Goal: Transaction & Acquisition: Purchase product/service

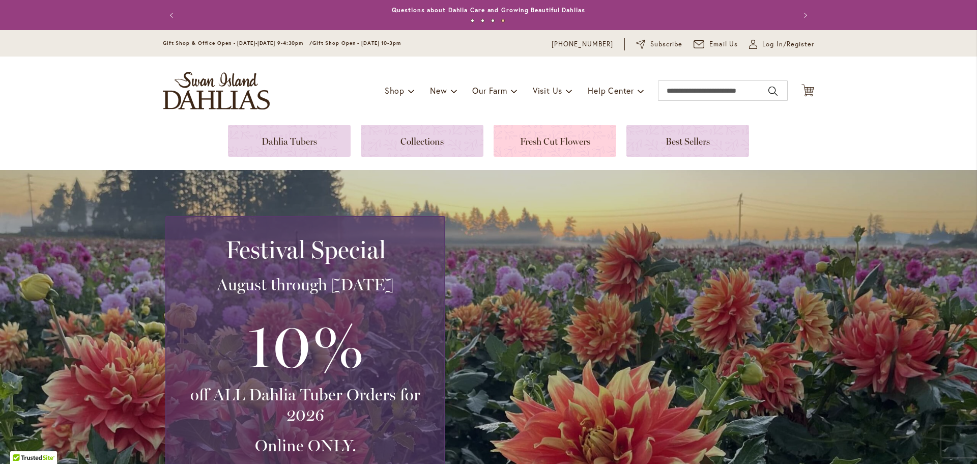
click at [576, 135] on link at bounding box center [555, 141] width 123 height 32
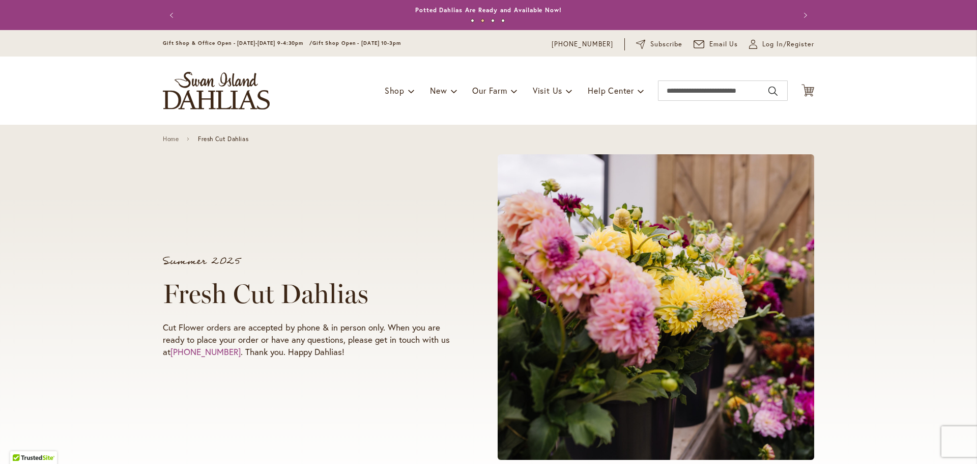
scroll to position [305, 0]
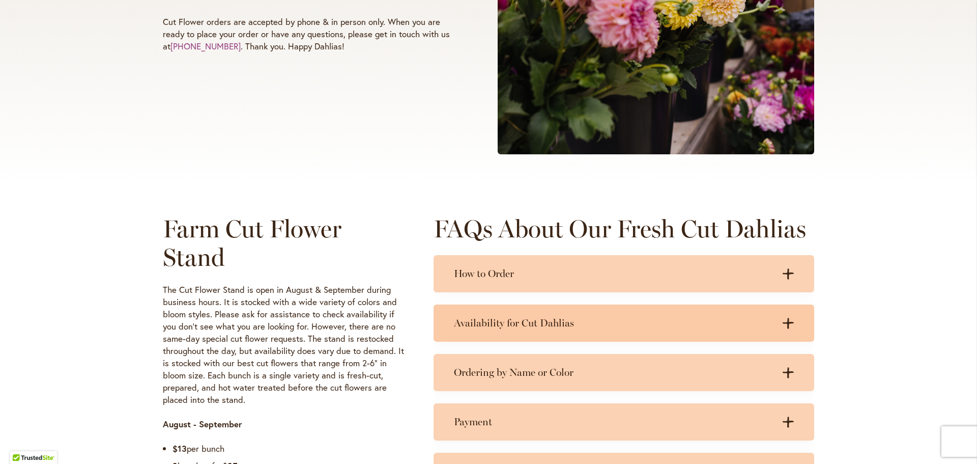
click at [501, 327] on h3 "Availability for Cut Dahlias" at bounding box center [614, 323] width 320 height 13
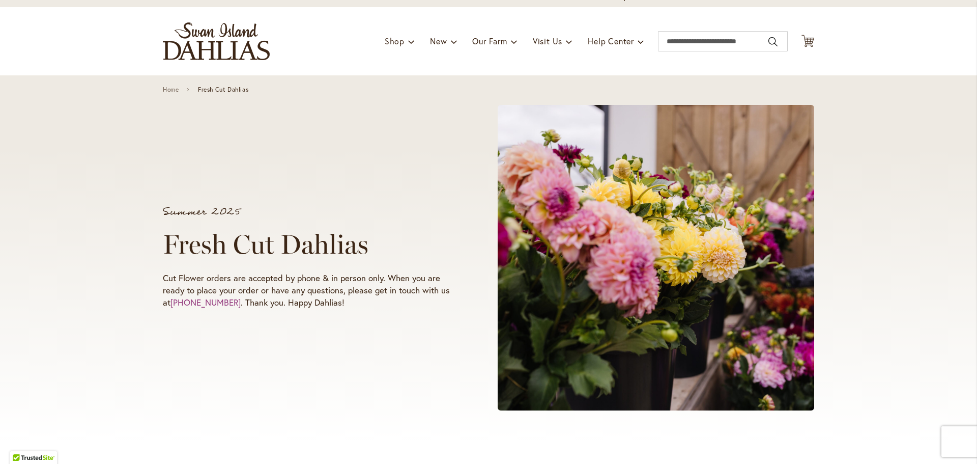
scroll to position [0, 0]
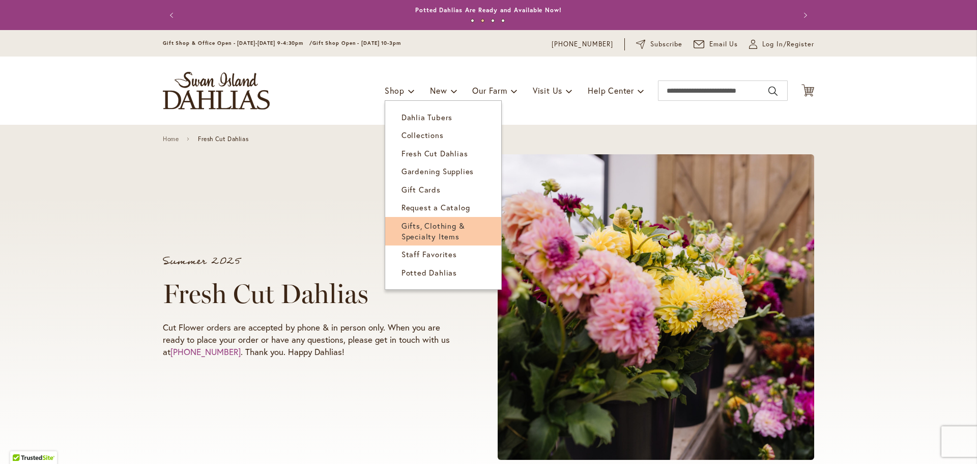
click at [402, 236] on span "Gifts, Clothing & Specialty Items" at bounding box center [434, 230] width 64 height 21
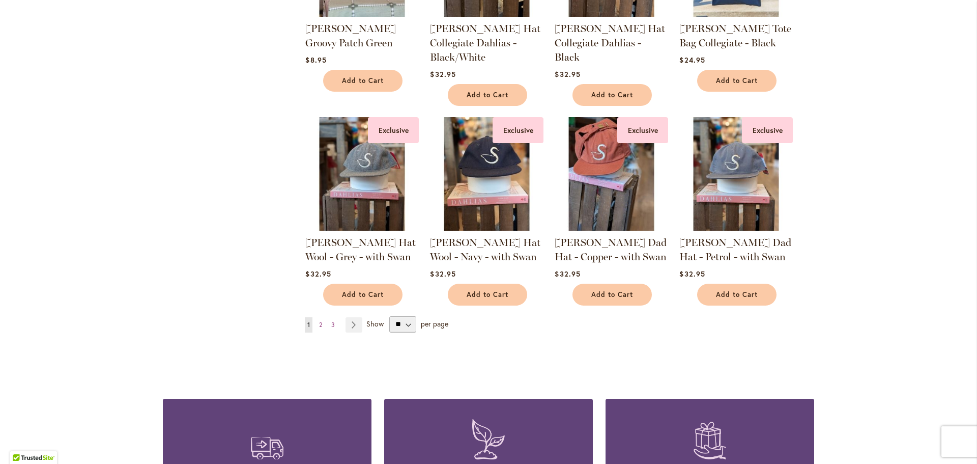
scroll to position [764, 0]
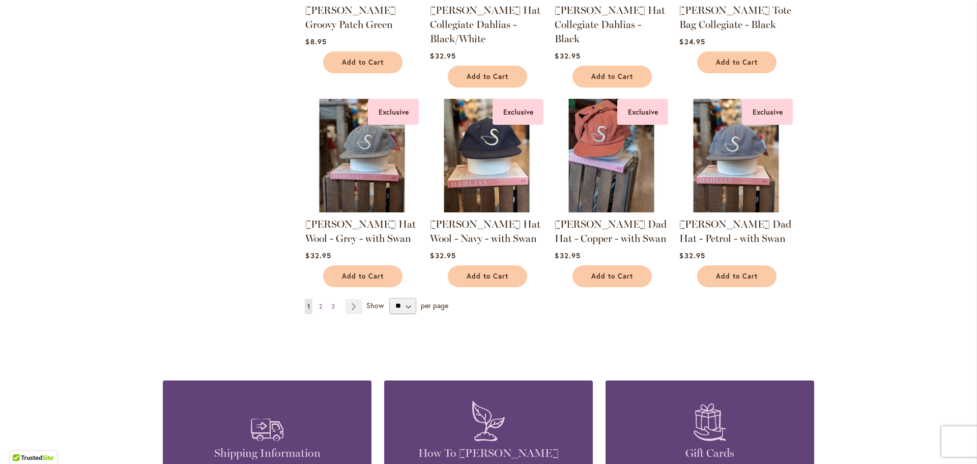
click at [319, 307] on span "2" at bounding box center [320, 306] width 3 height 8
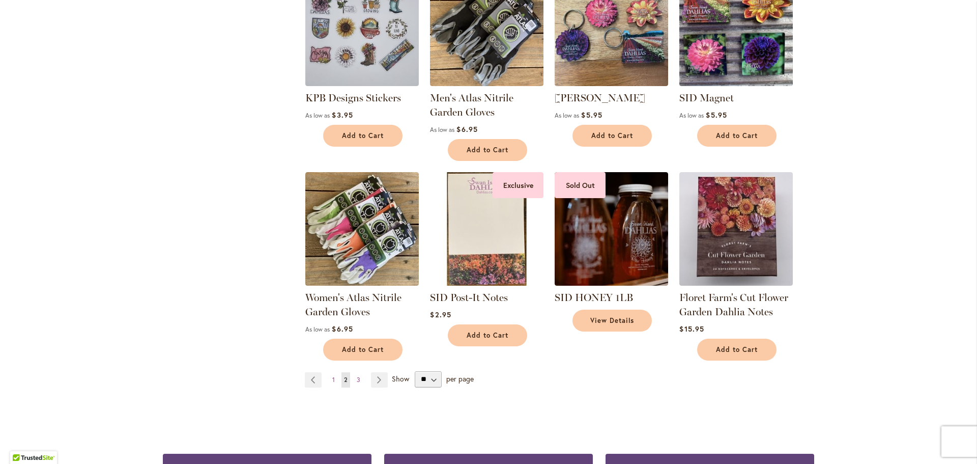
scroll to position [713, 0]
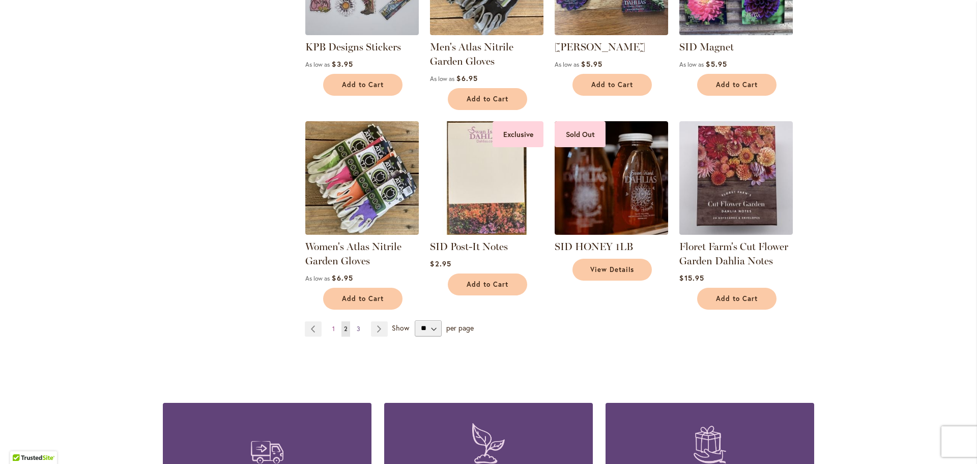
click at [354, 323] on link "Page 3" at bounding box center [358, 328] width 9 height 15
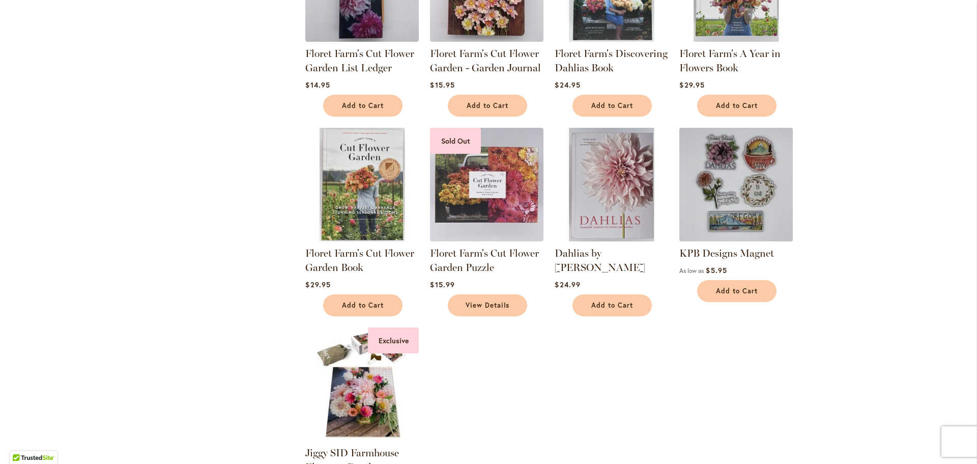
scroll to position [305, 0]
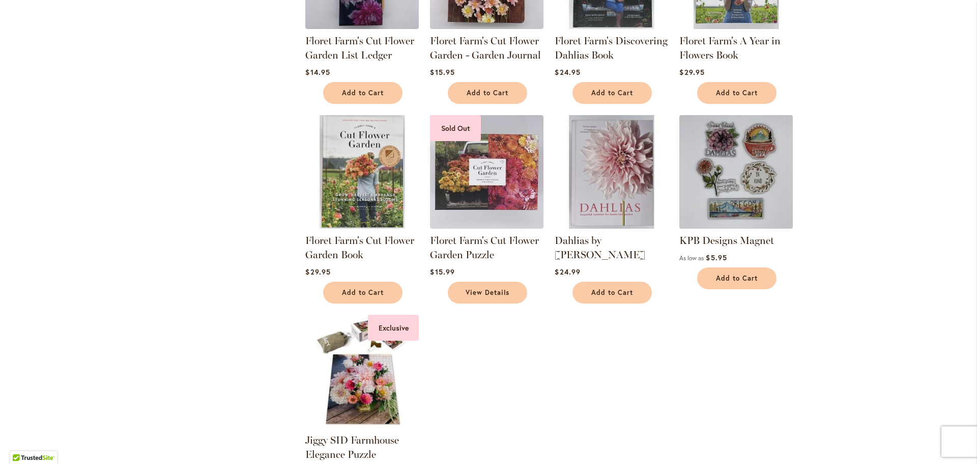
click at [750, 162] on img at bounding box center [736, 171] width 119 height 119
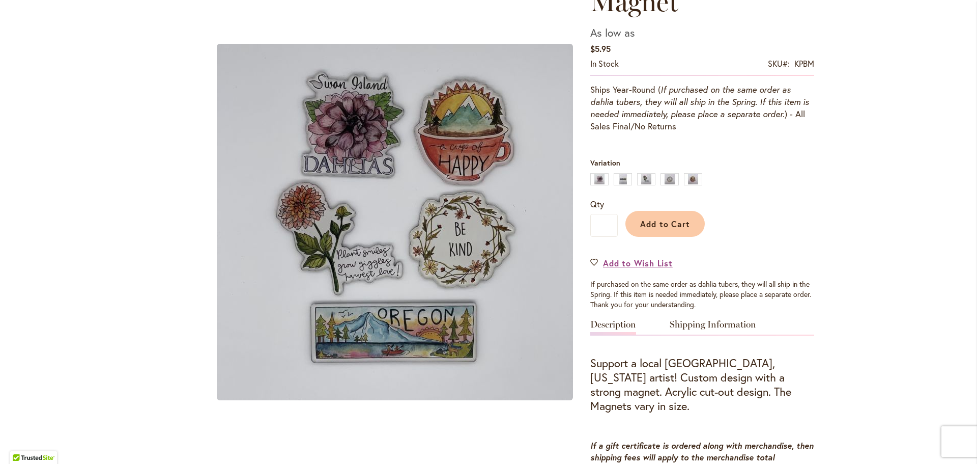
scroll to position [102, 0]
